Goal: Entertainment & Leisure: Browse casually

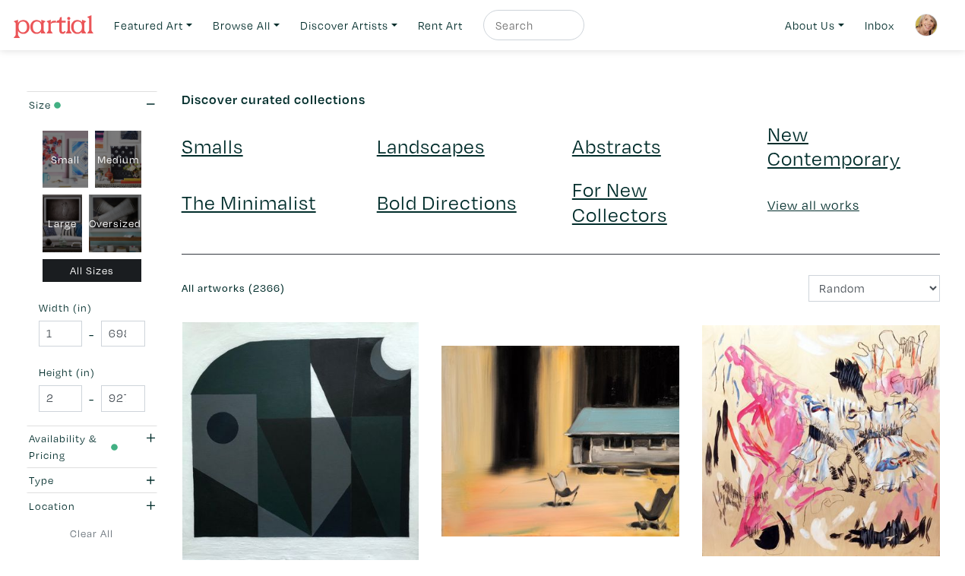
scroll to position [2674, 0]
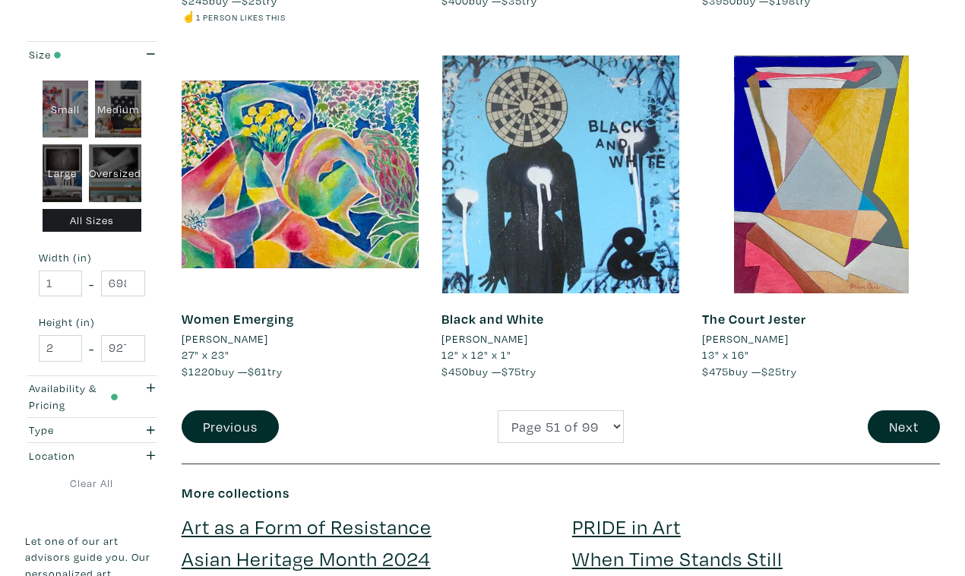
scroll to position [2892, 0]
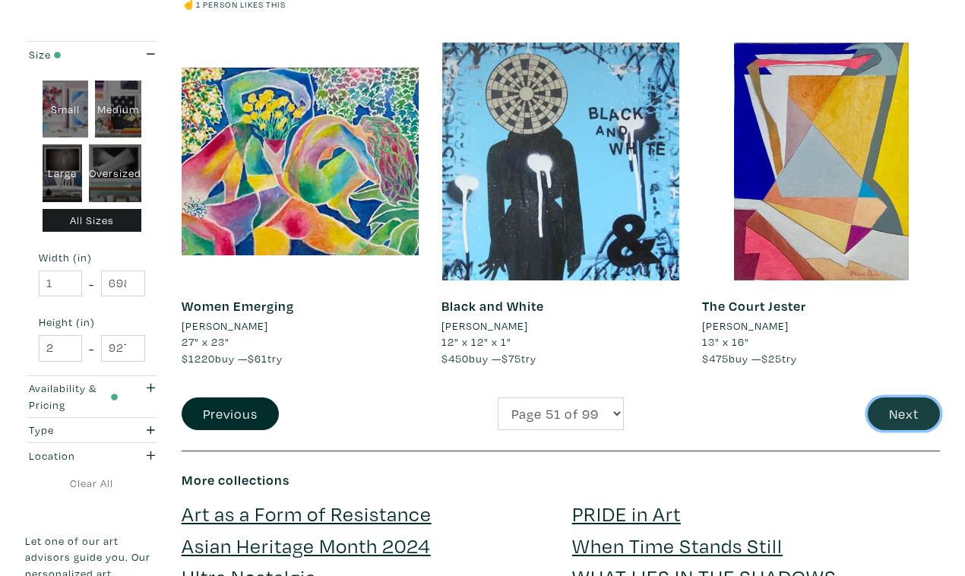
click at [905, 398] on button "Next" at bounding box center [904, 414] width 72 height 33
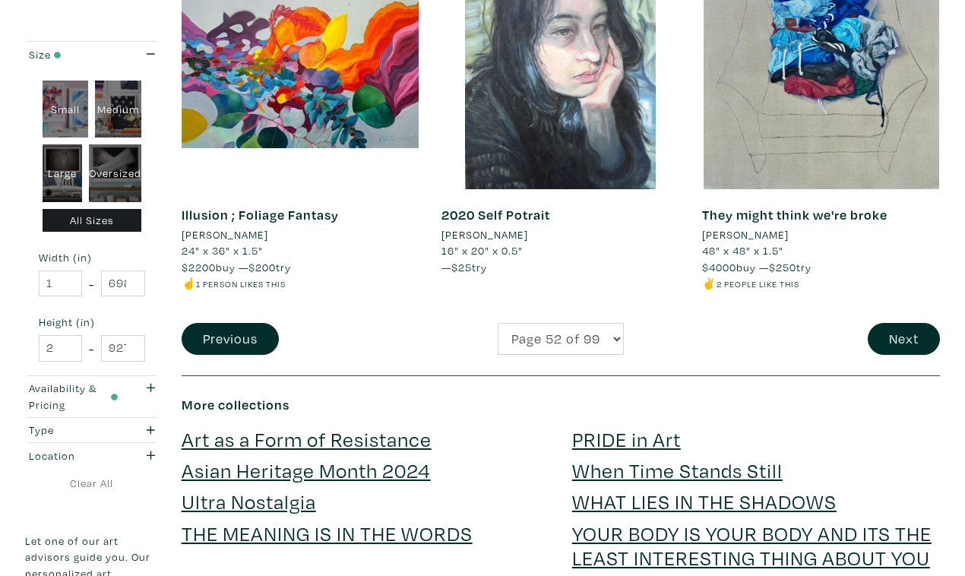
scroll to position [2957, 0]
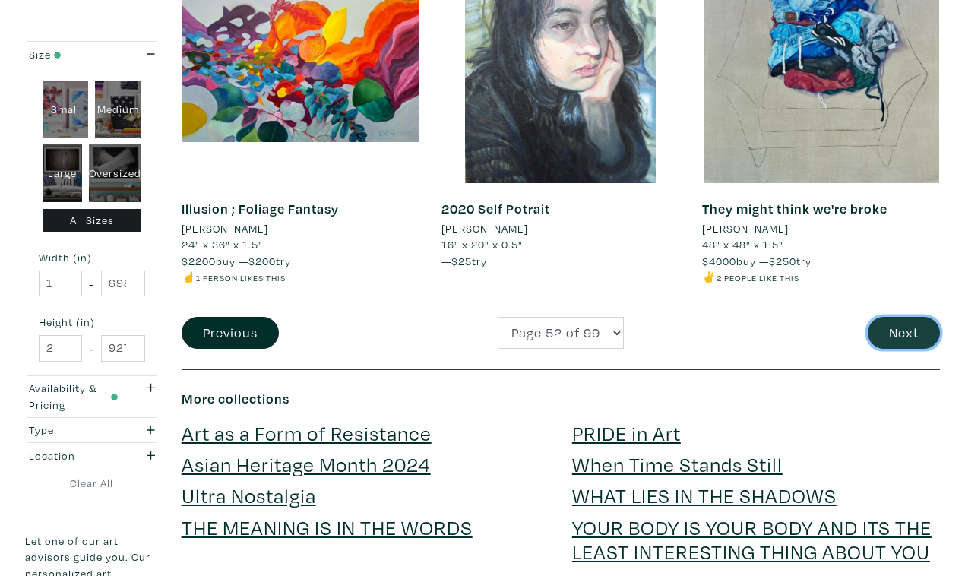
click at [914, 317] on button "Next" at bounding box center [904, 333] width 72 height 33
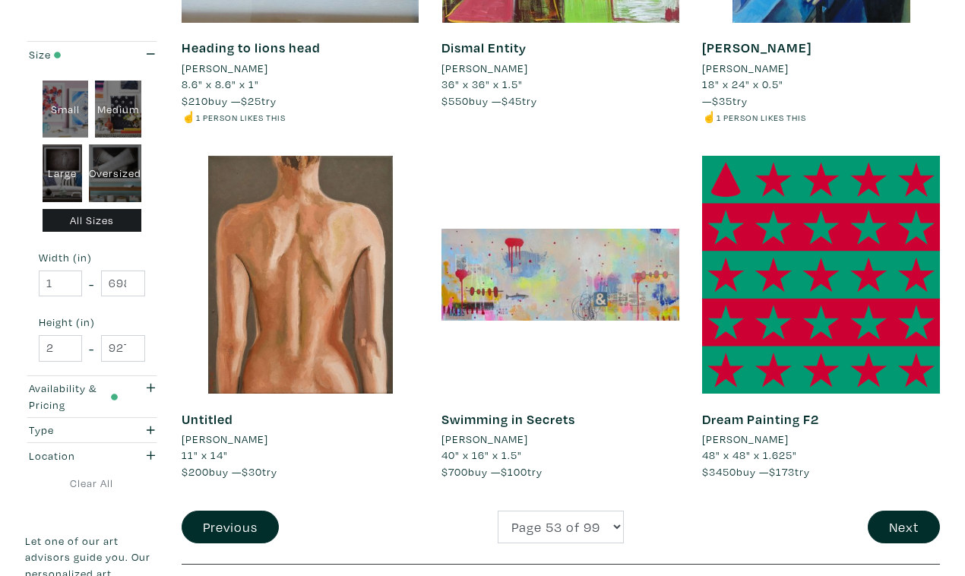
scroll to position [2782, 0]
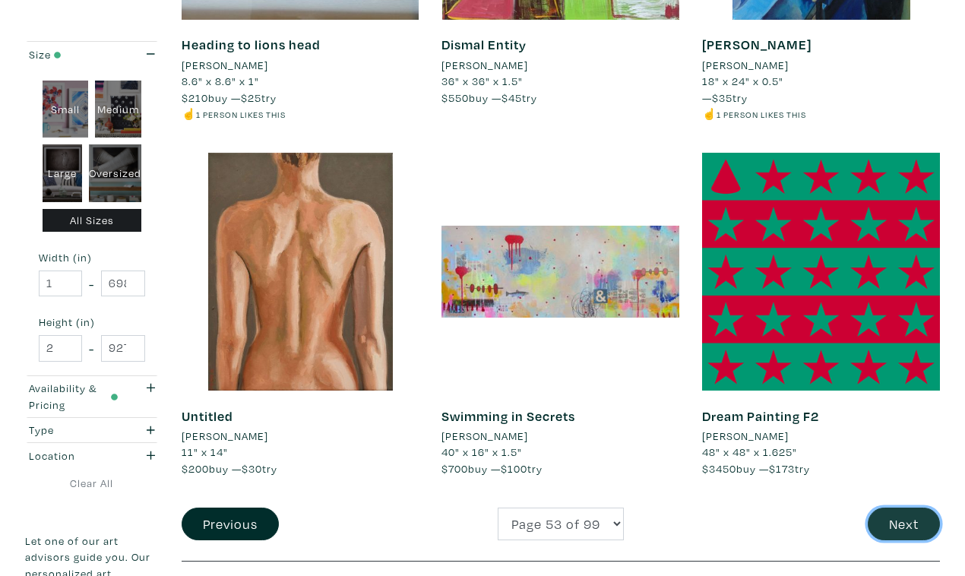
click at [905, 508] on button "Next" at bounding box center [904, 524] width 72 height 33
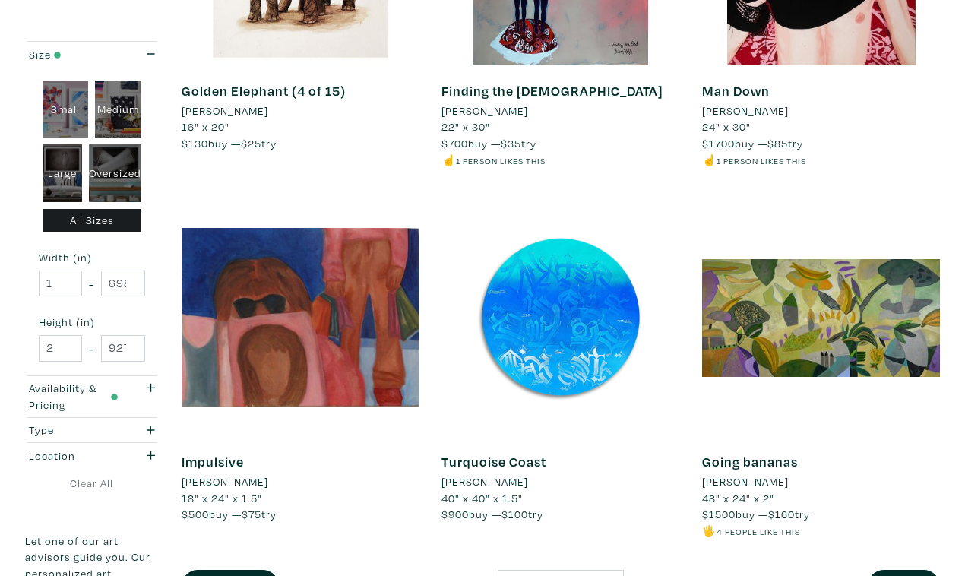
scroll to position [2689, 0]
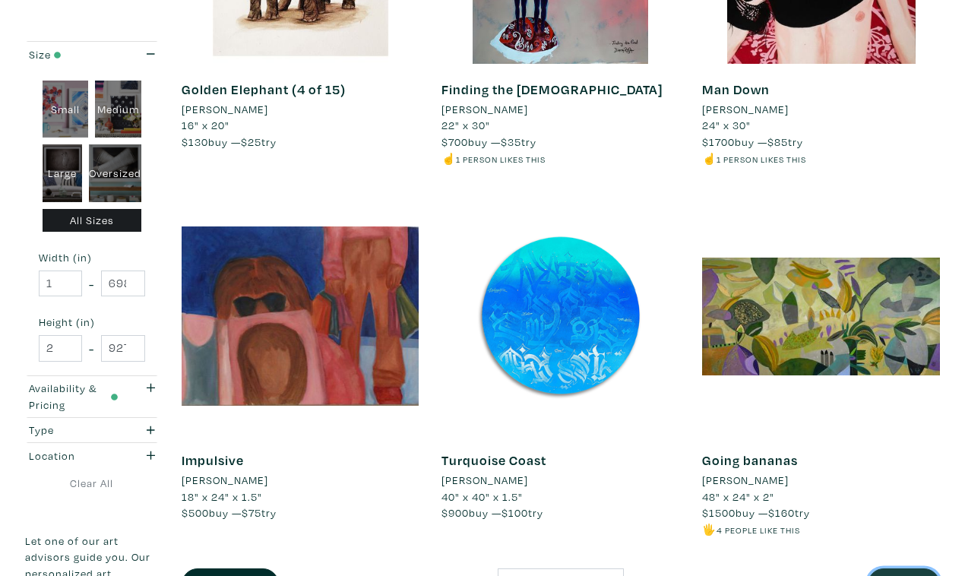
click at [913, 569] on button "Next" at bounding box center [904, 585] width 72 height 33
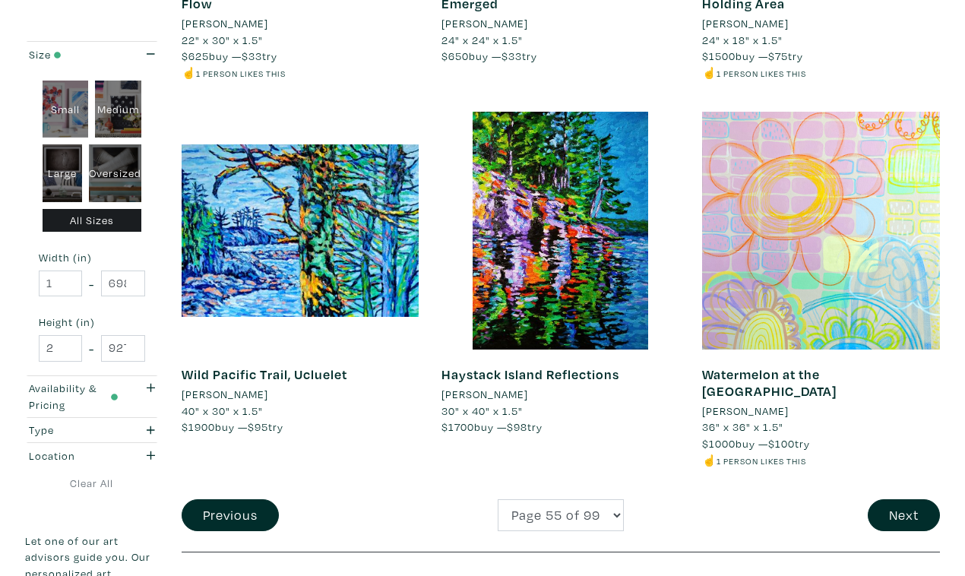
scroll to position [2826, 0]
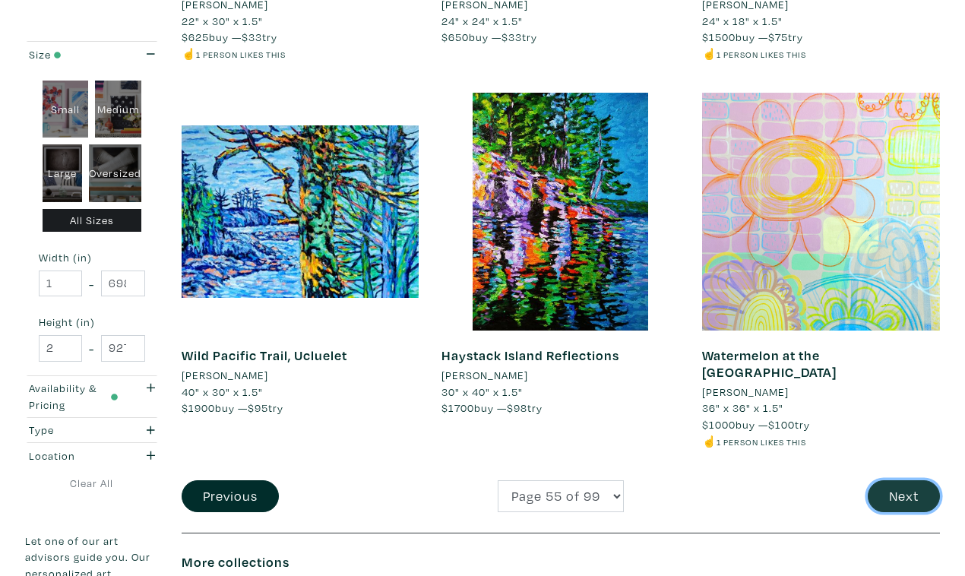
click at [906, 480] on button "Next" at bounding box center [904, 496] width 72 height 33
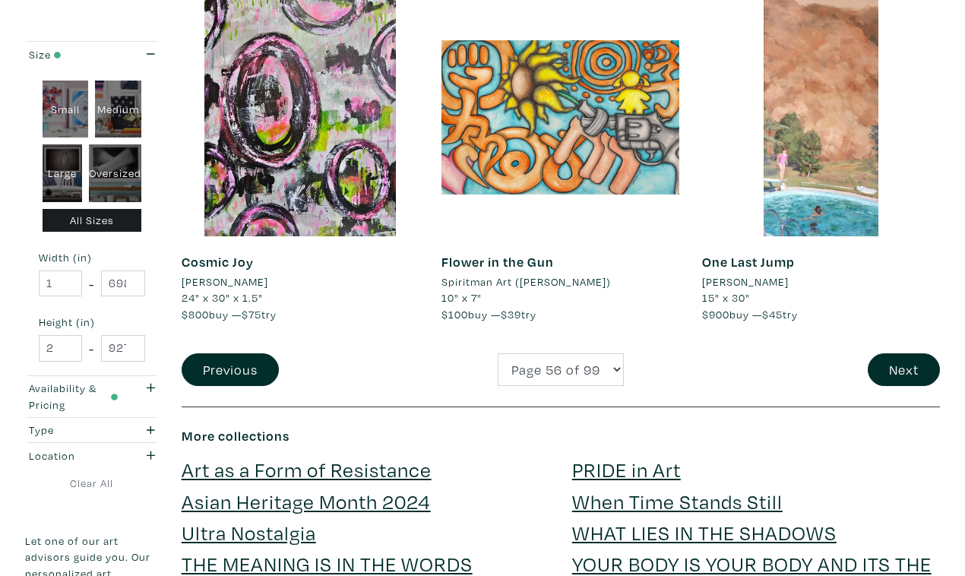
scroll to position [2942, 0]
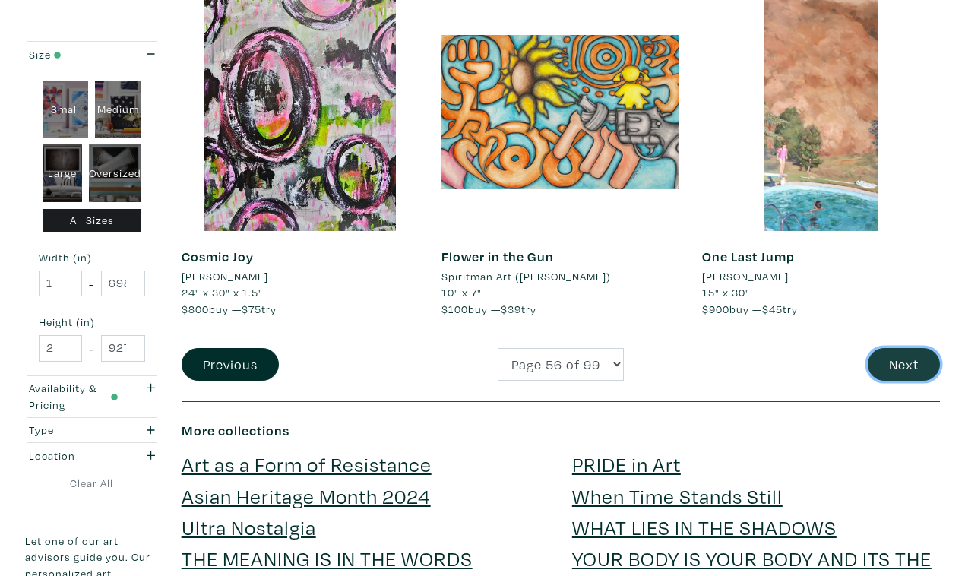
click at [906, 348] on button "Next" at bounding box center [904, 364] width 72 height 33
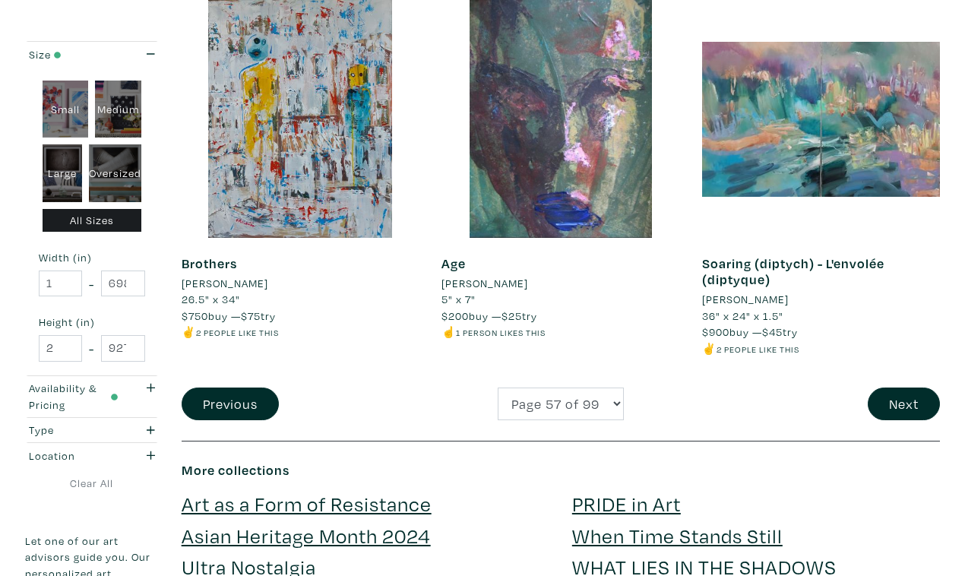
scroll to position [2907, 0]
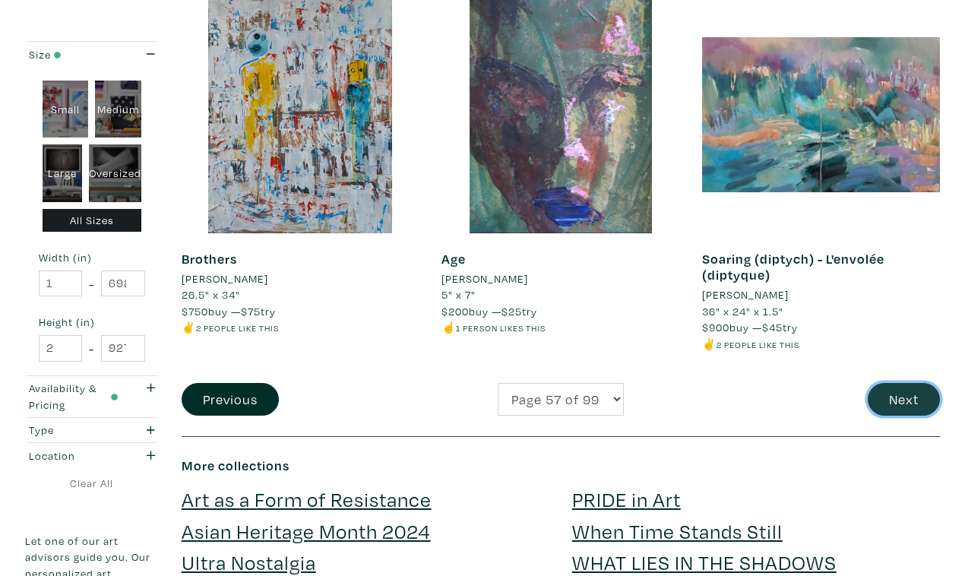
click at [913, 383] on button "Next" at bounding box center [904, 399] width 72 height 33
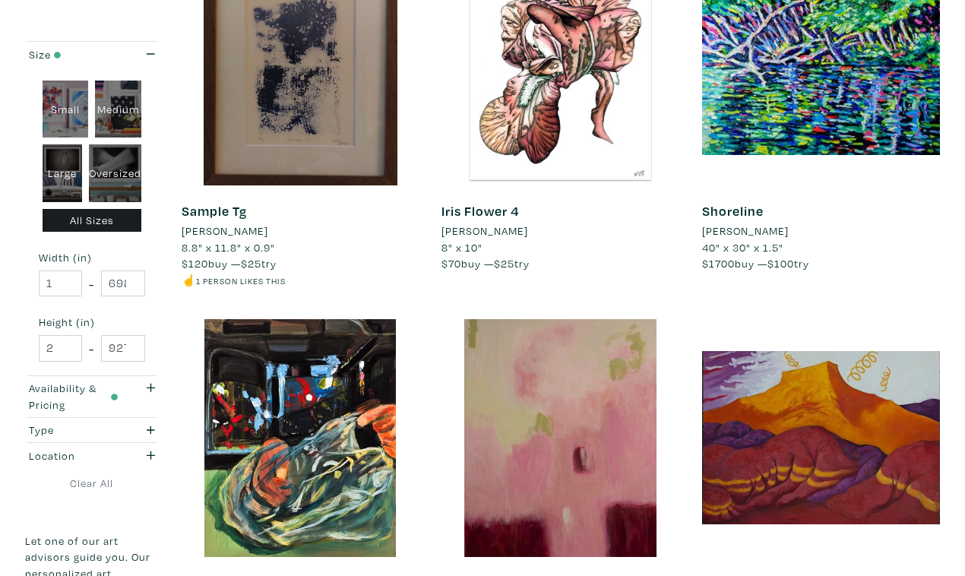
scroll to position [2601, 0]
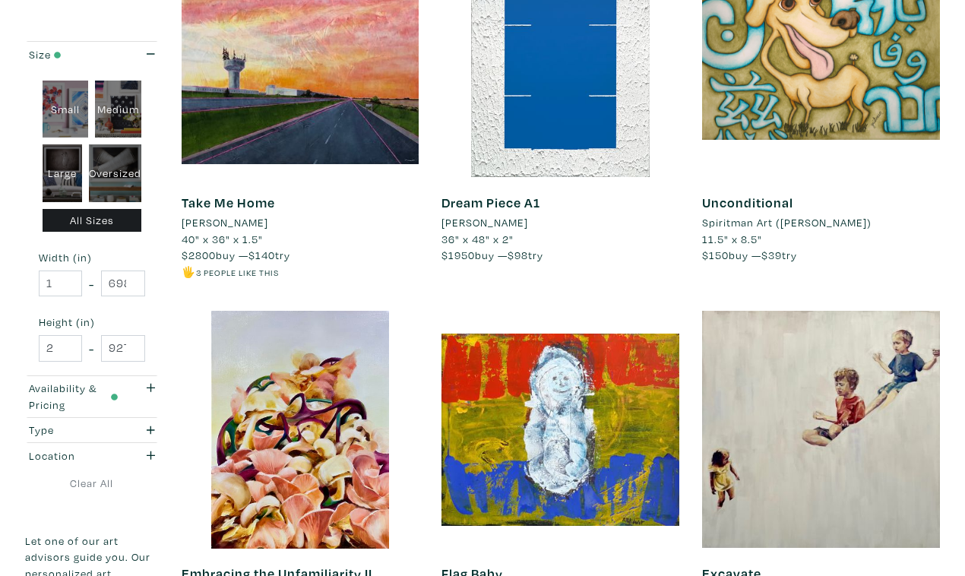
scroll to position [2651, 0]
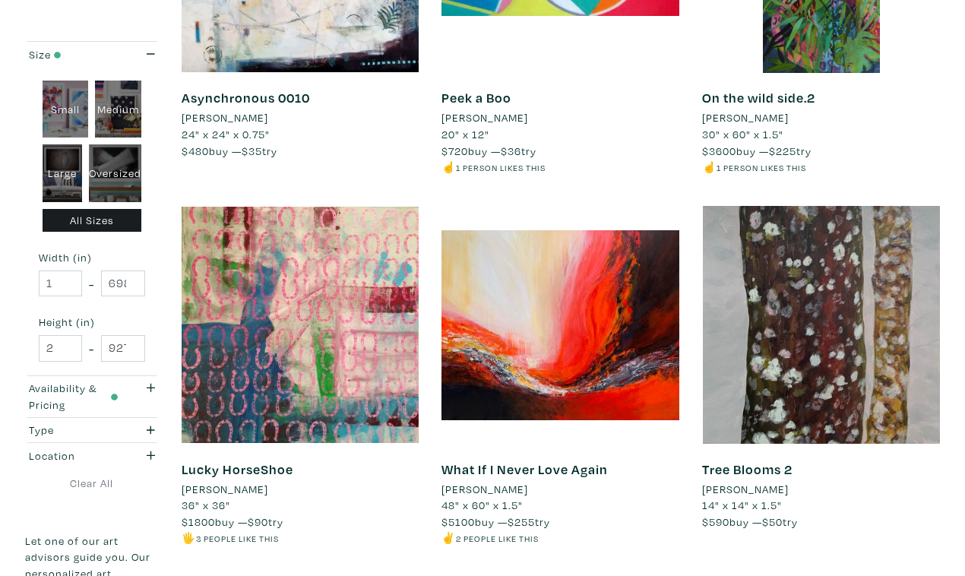
scroll to position [2700, 0]
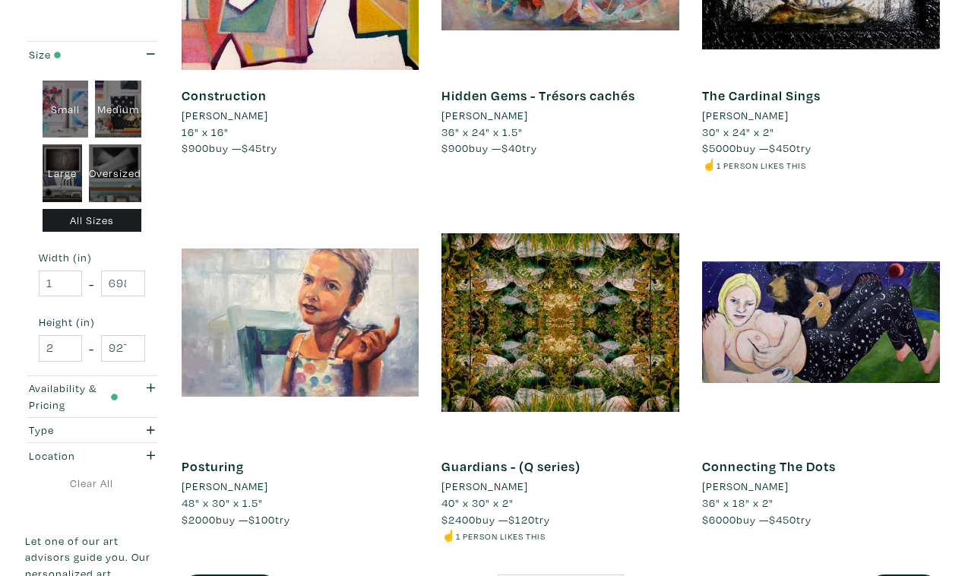
scroll to position [2668, 0]
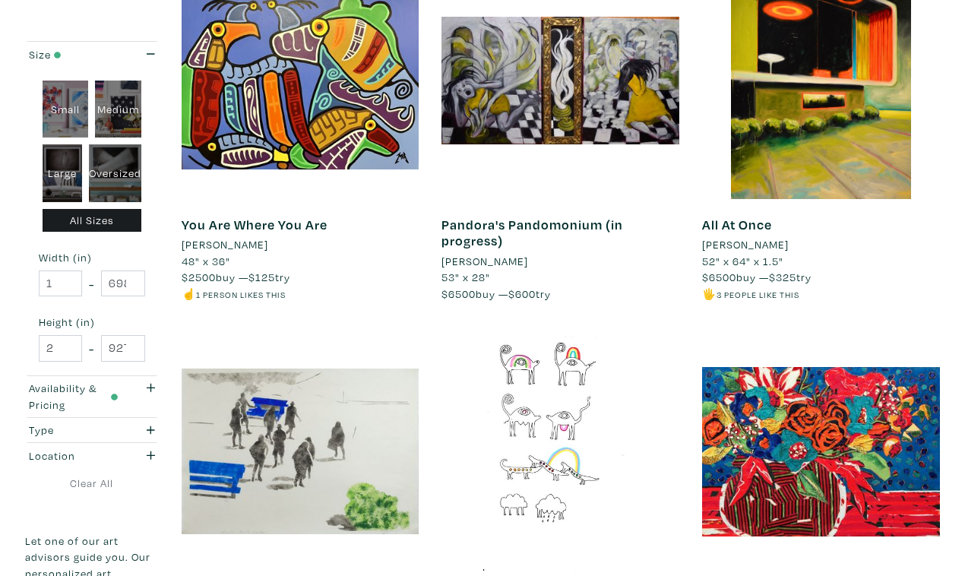
scroll to position [2594, 0]
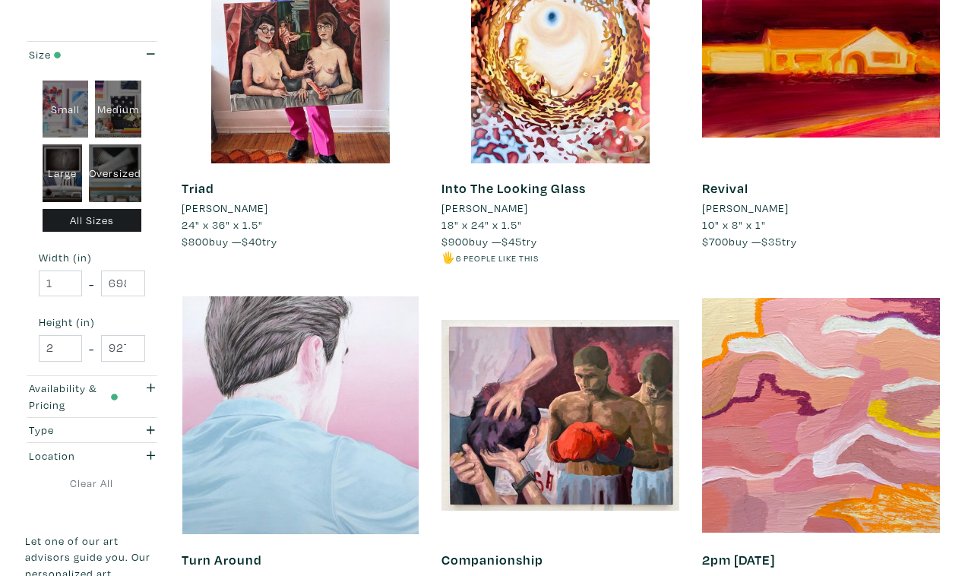
scroll to position [2608, 0]
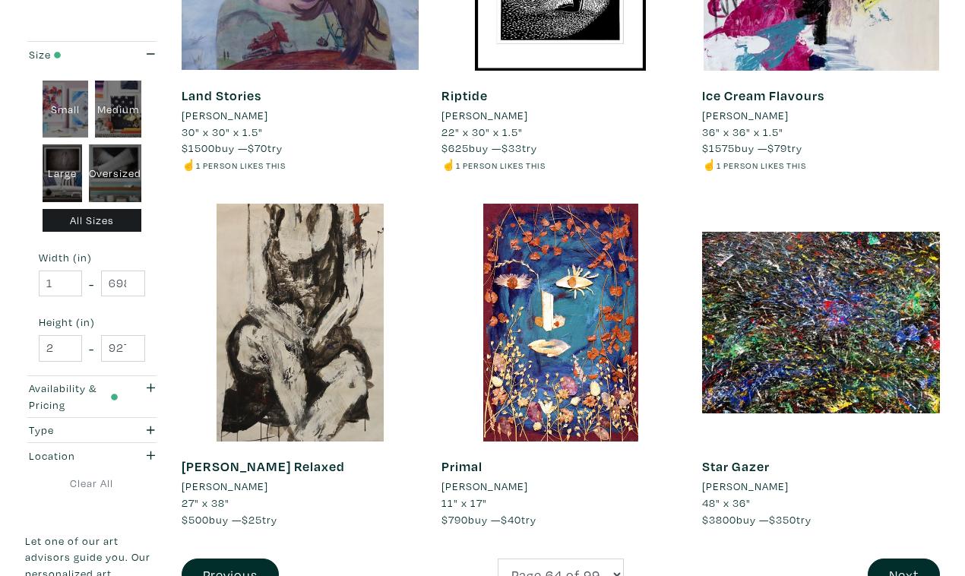
scroll to position [2763, 0]
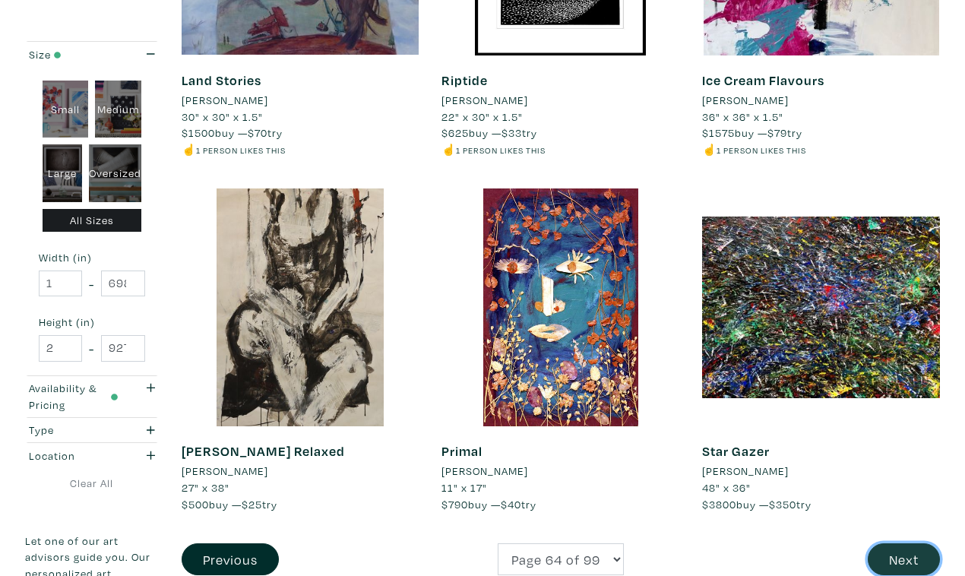
click at [899, 544] on button "Next" at bounding box center [904, 560] width 72 height 33
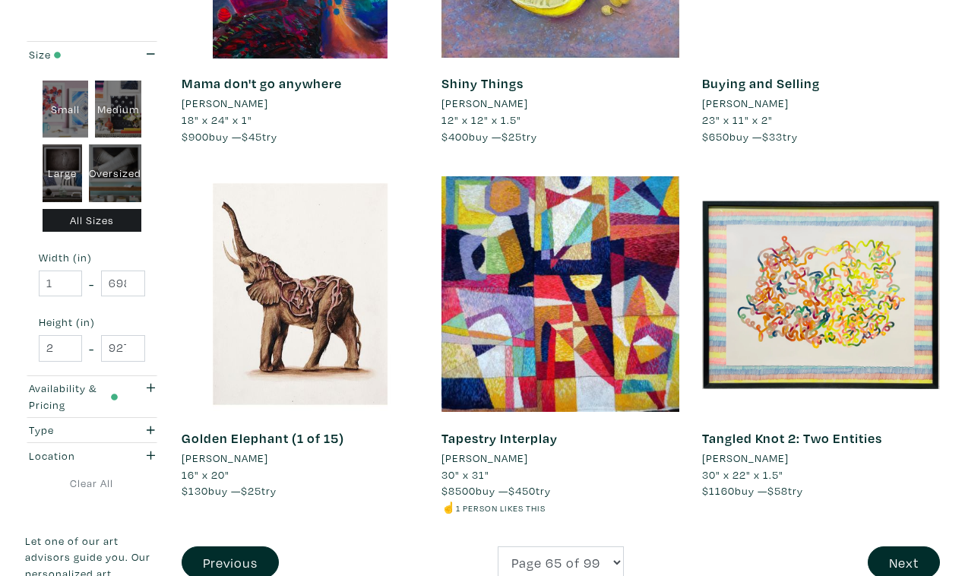
scroll to position [2712, 0]
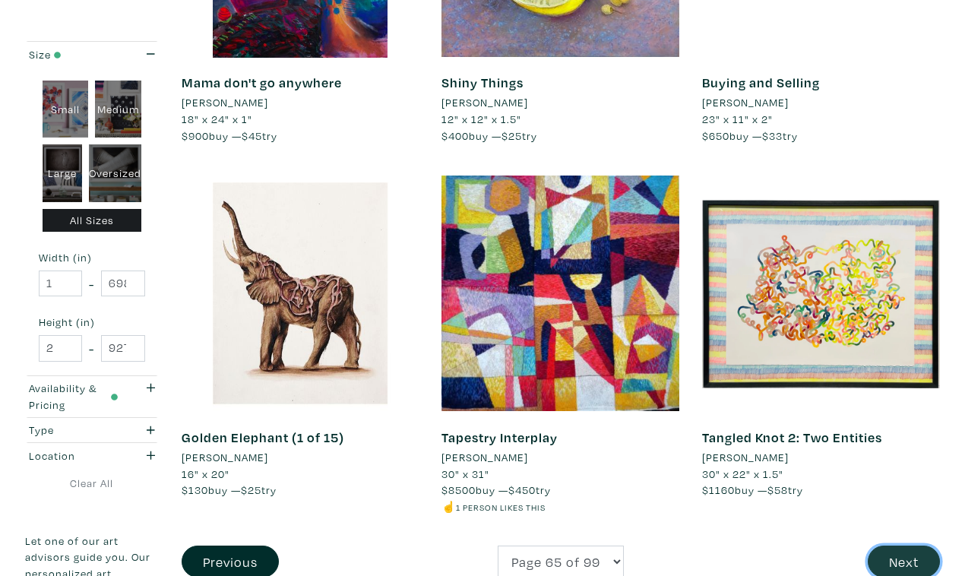
click at [908, 546] on button "Next" at bounding box center [904, 562] width 72 height 33
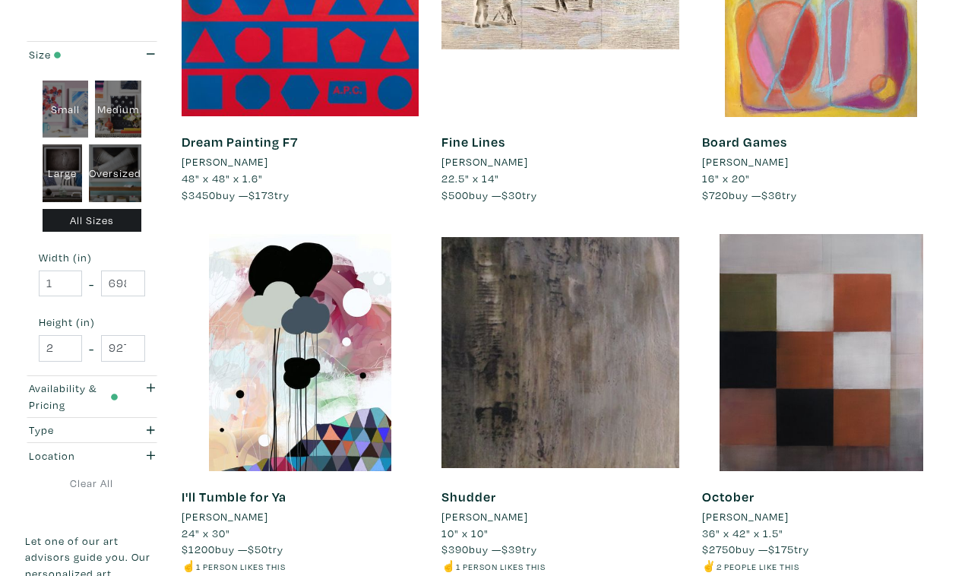
scroll to position [2653, 0]
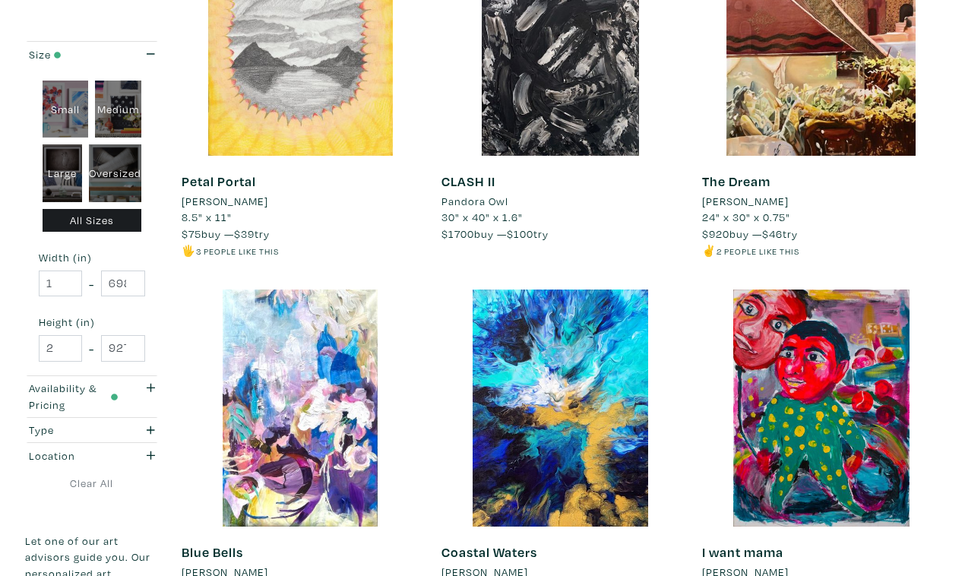
scroll to position [2604, 0]
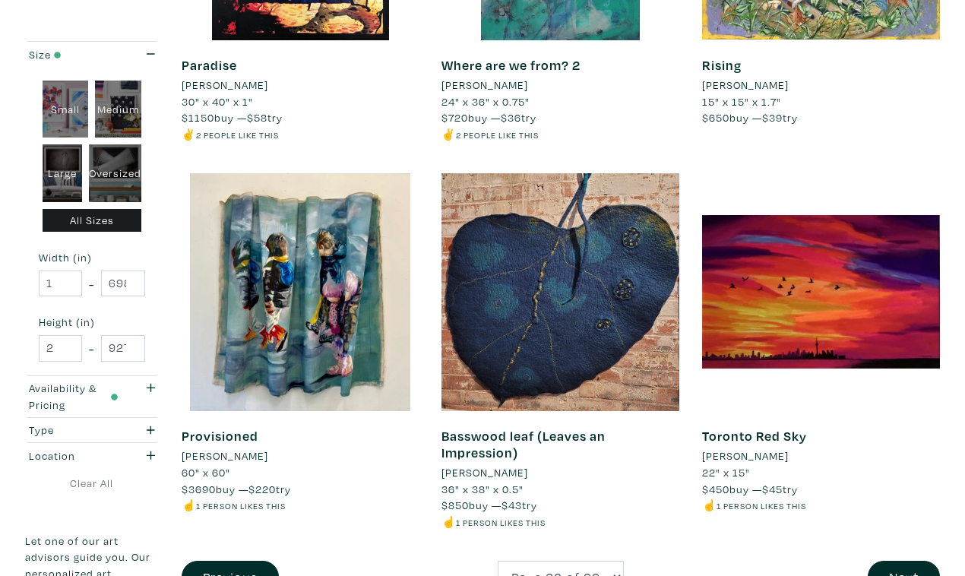
scroll to position [2785, 0]
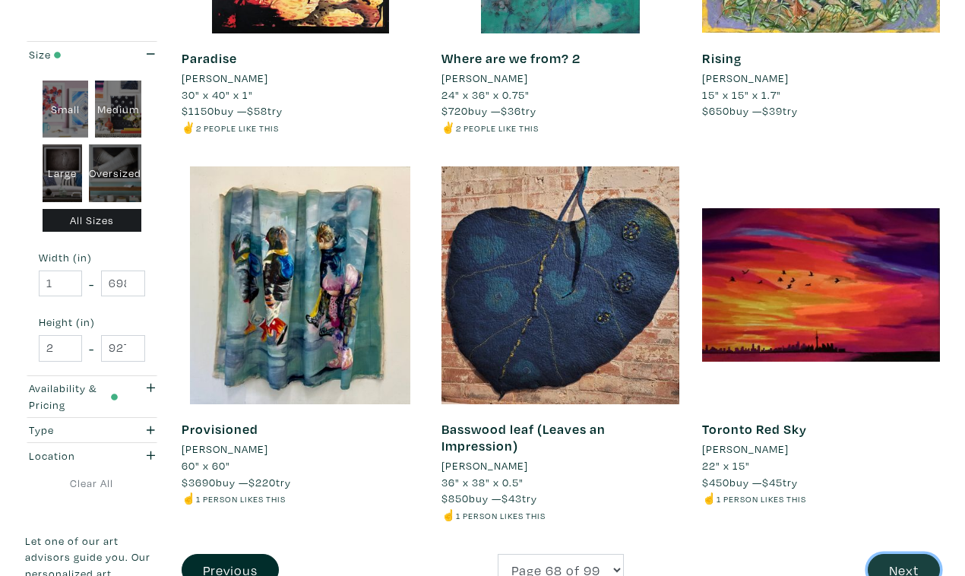
click at [912, 554] on button "Next" at bounding box center [904, 570] width 72 height 33
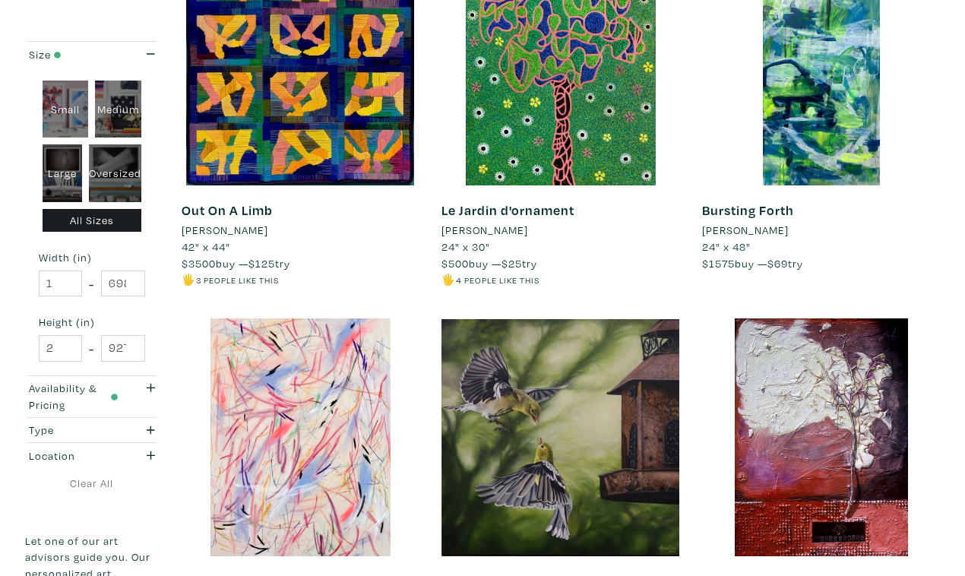
scroll to position [2587, 0]
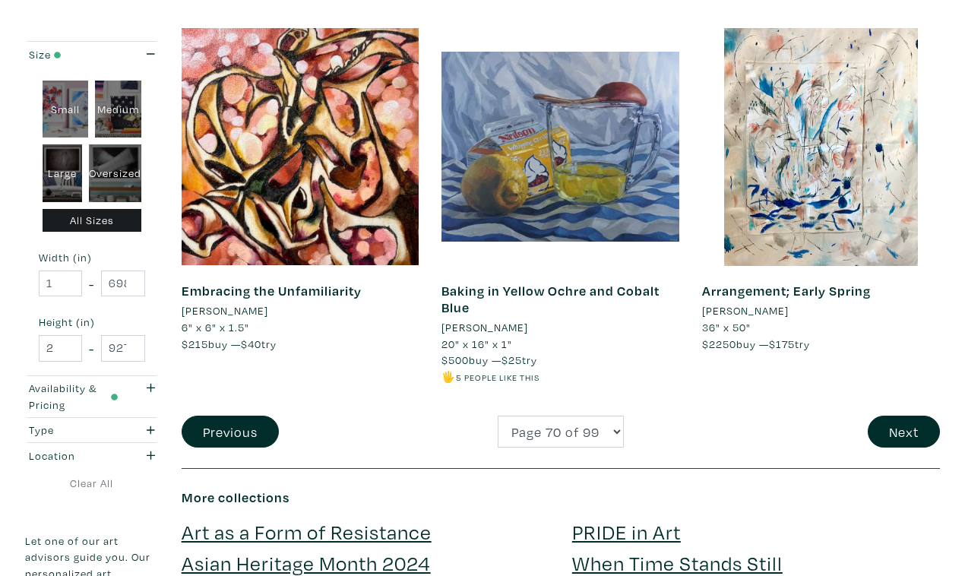
scroll to position [2844, 0]
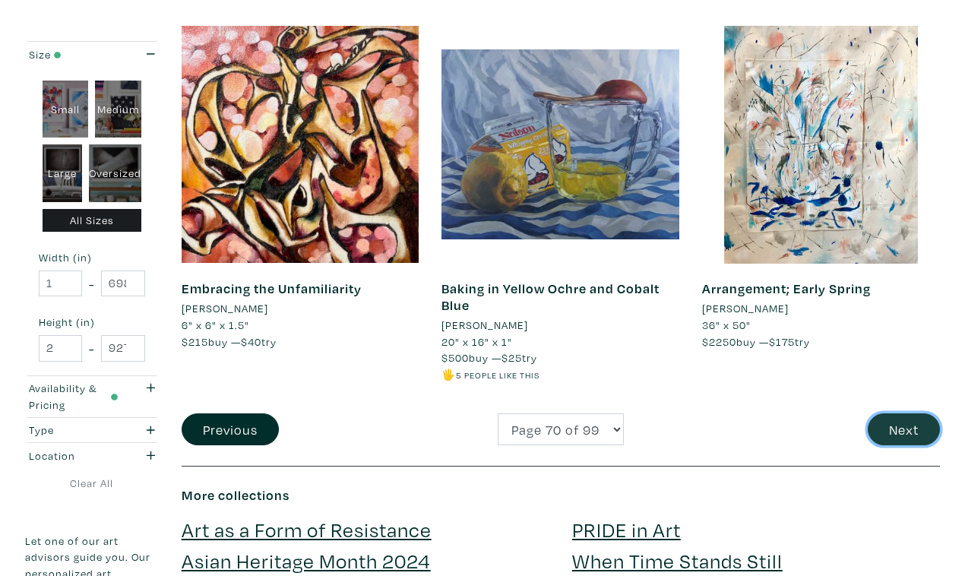
click at [909, 414] on button "Next" at bounding box center [904, 430] width 72 height 33
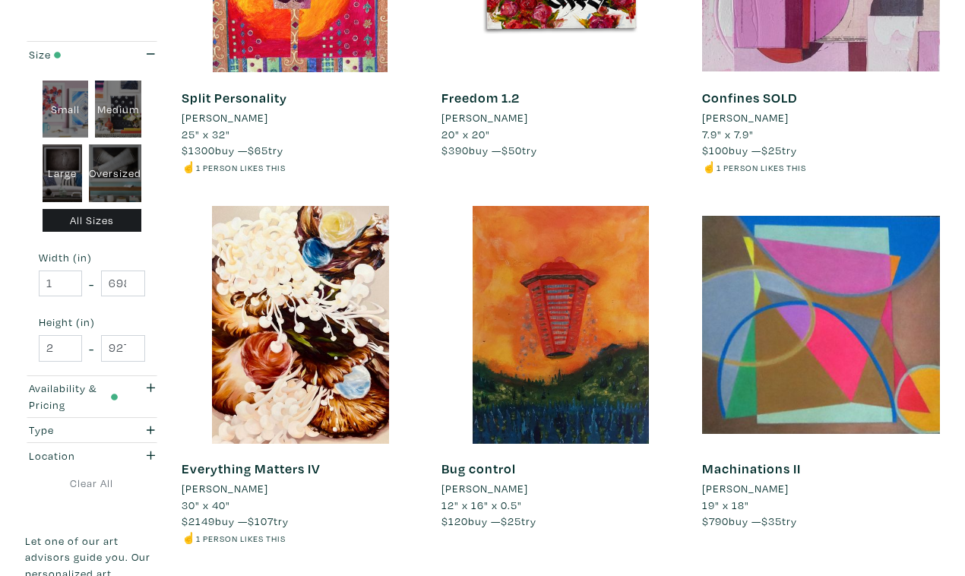
scroll to position [2717, 0]
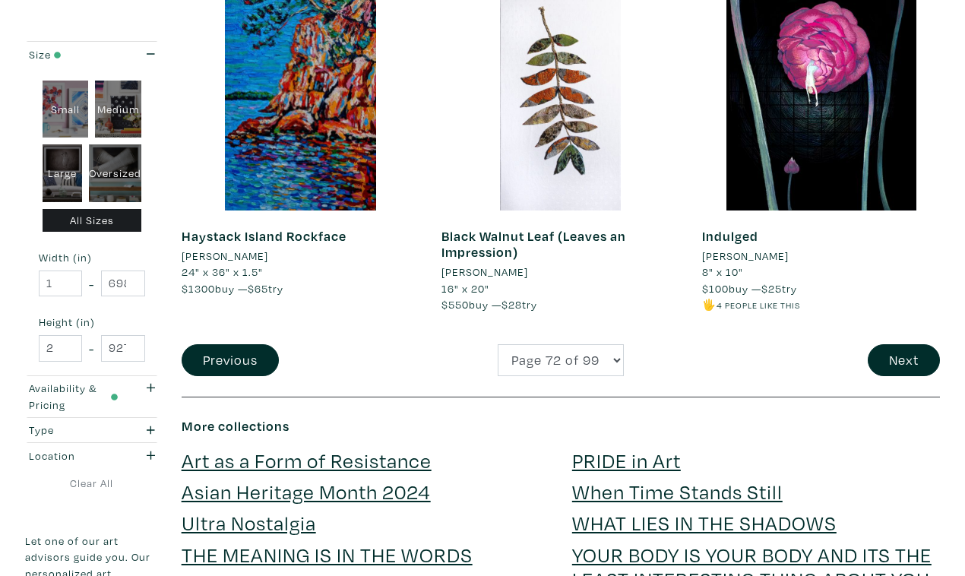
scroll to position [2933, 0]
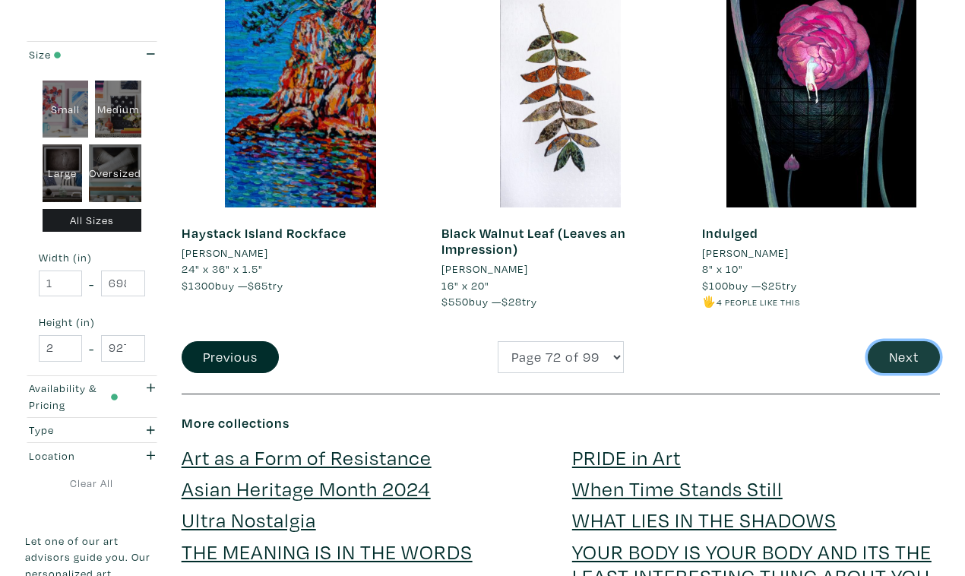
click at [906, 341] on button "Next" at bounding box center [904, 357] width 72 height 33
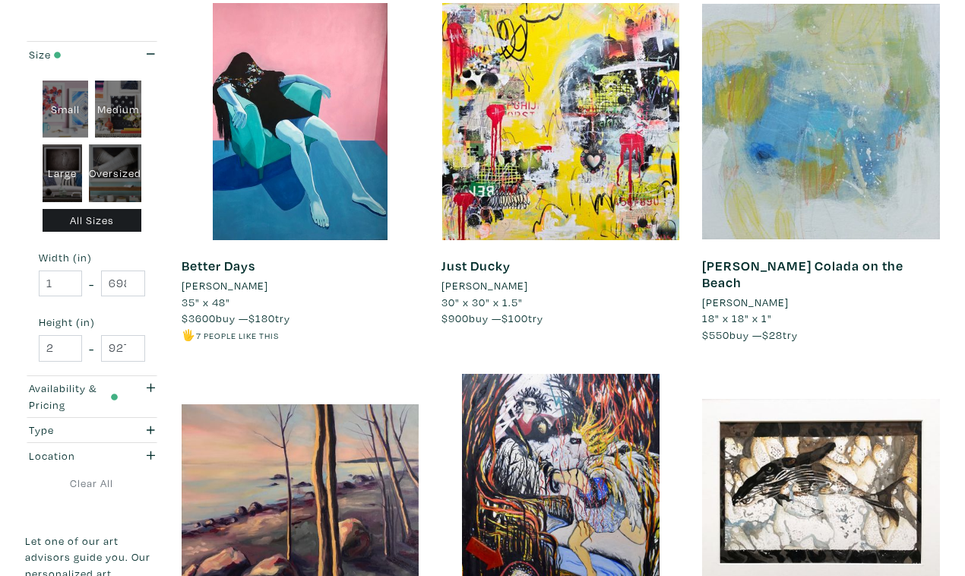
scroll to position [2159, 0]
